Goal: Information Seeking & Learning: Learn about a topic

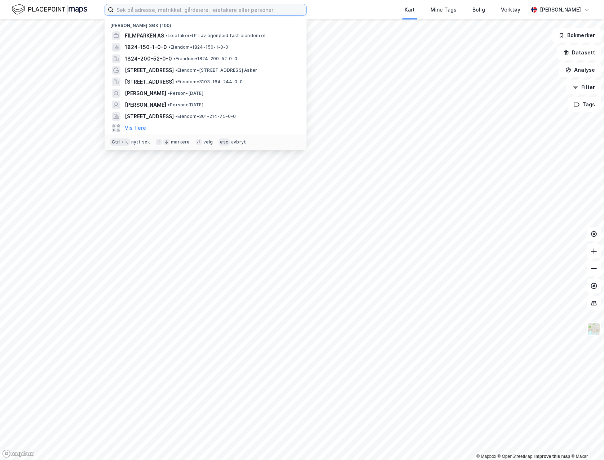
click at [159, 8] on input at bounding box center [210, 9] width 193 height 11
paste input "68/12"
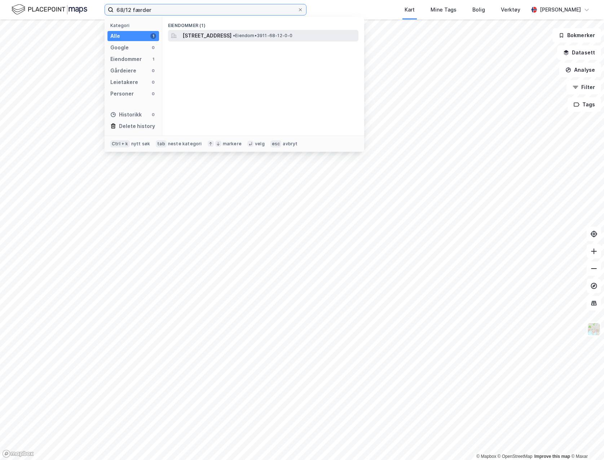
type input "68/12 færder"
click at [211, 30] on div "[STREET_ADDRESS] • Eiendom • 3911-68-12-0-0" at bounding box center [263, 36] width 190 height 12
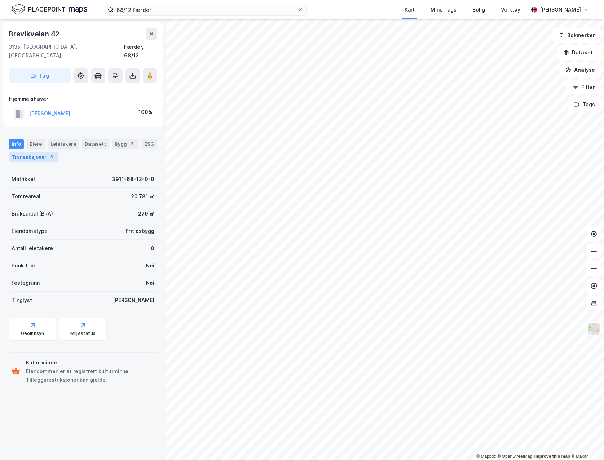
click at [31, 152] on div "Transaksjoner 3" at bounding box center [33, 157] width 49 height 10
